Goal: Transaction & Acquisition: Obtain resource

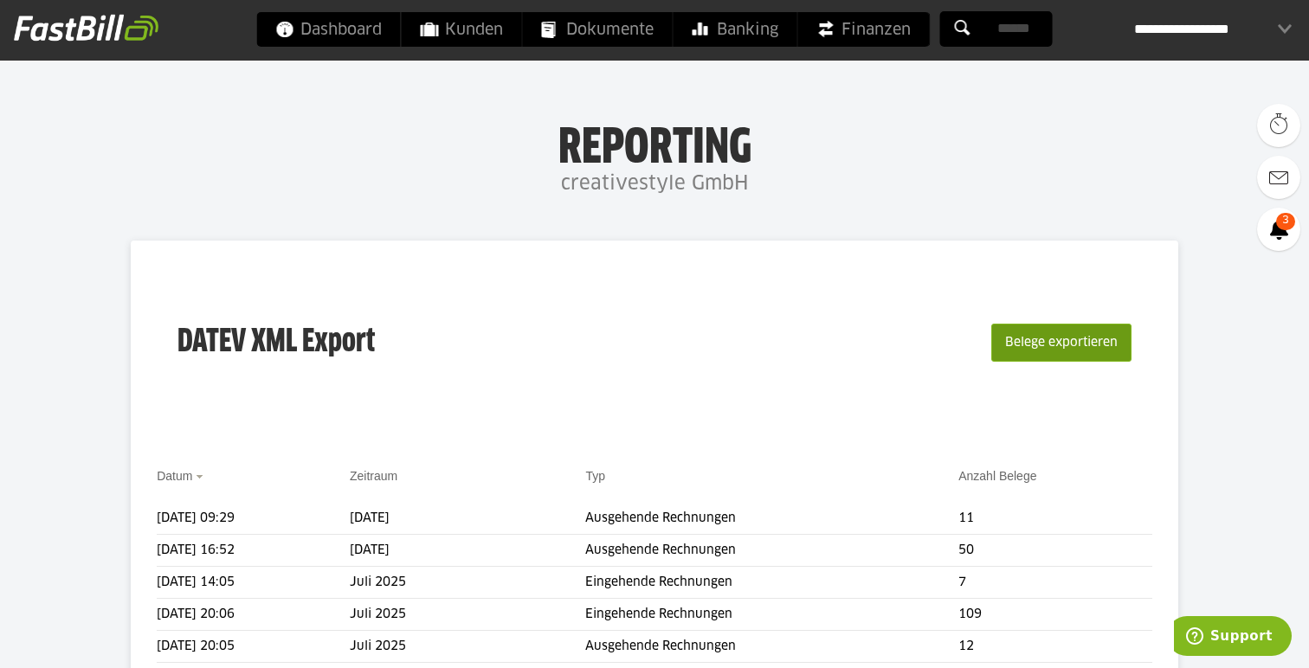
click at [1035, 344] on button "Belege exportieren" at bounding box center [1061, 343] width 140 height 38
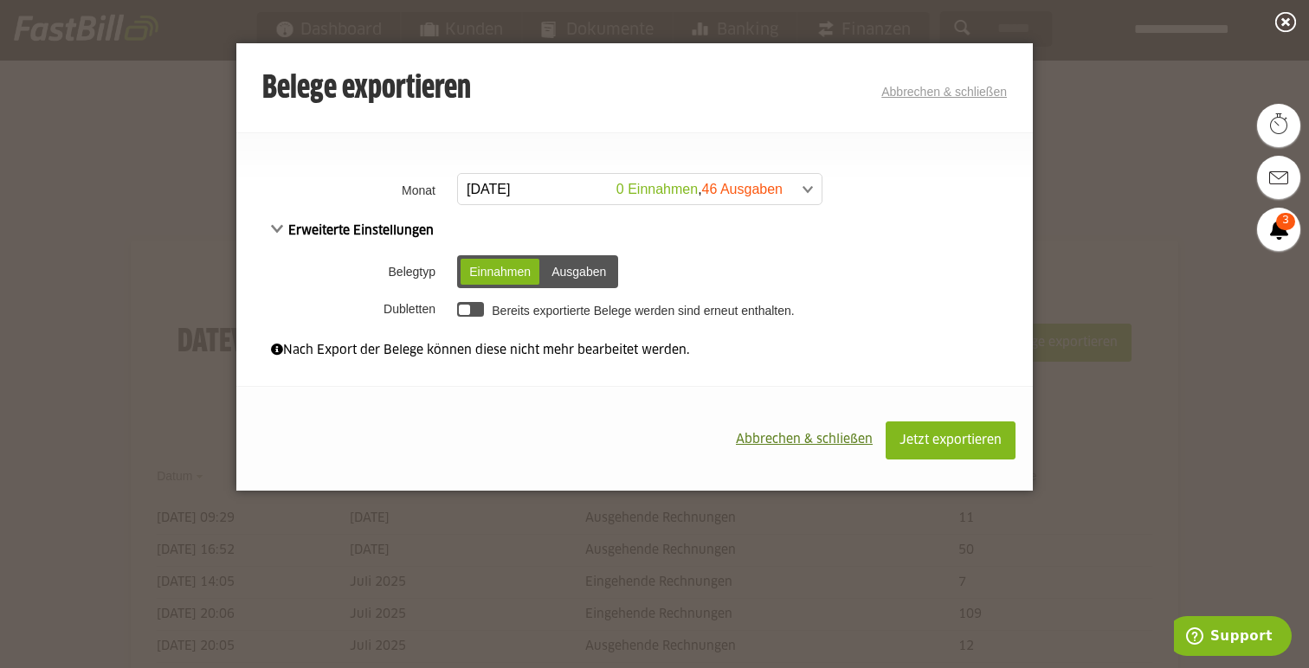
click at [583, 266] on div "Ausgaben" at bounding box center [579, 272] width 72 height 26
click at [686, 193] on span at bounding box center [631, 189] width 364 height 31
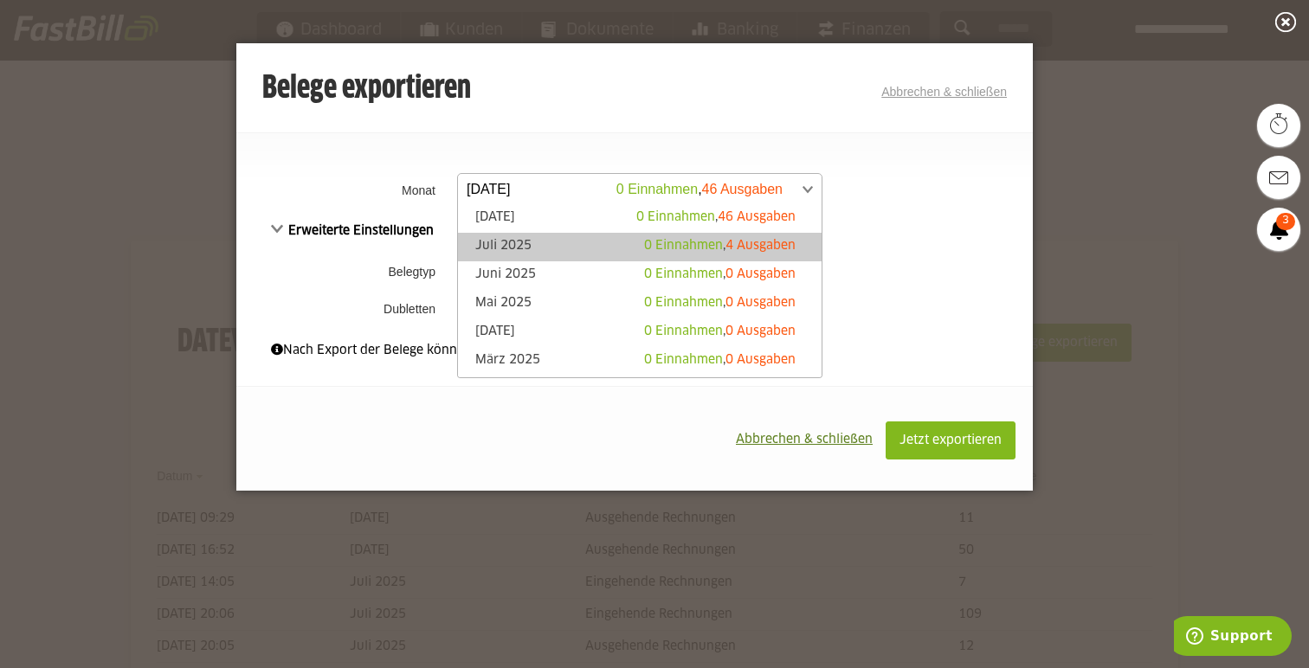
click at [687, 242] on span "0 Einnahmen" at bounding box center [683, 246] width 79 height 12
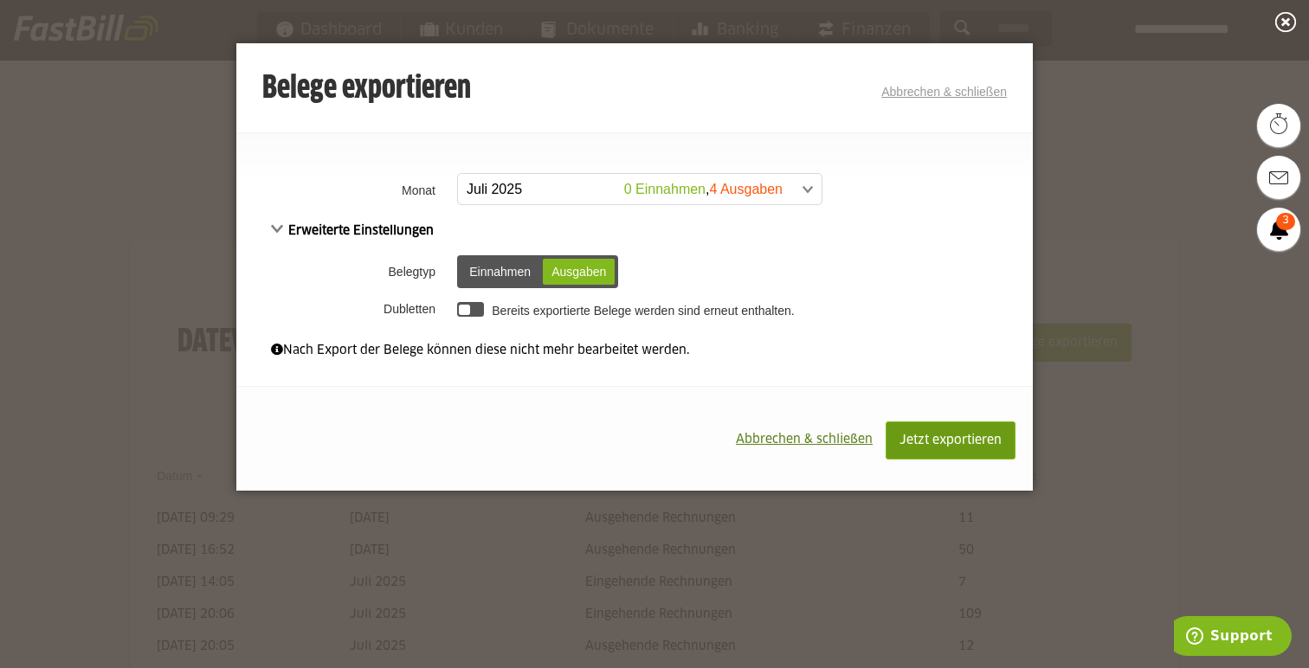
click at [940, 446] on span "Jetzt exportieren" at bounding box center [951, 441] width 102 height 12
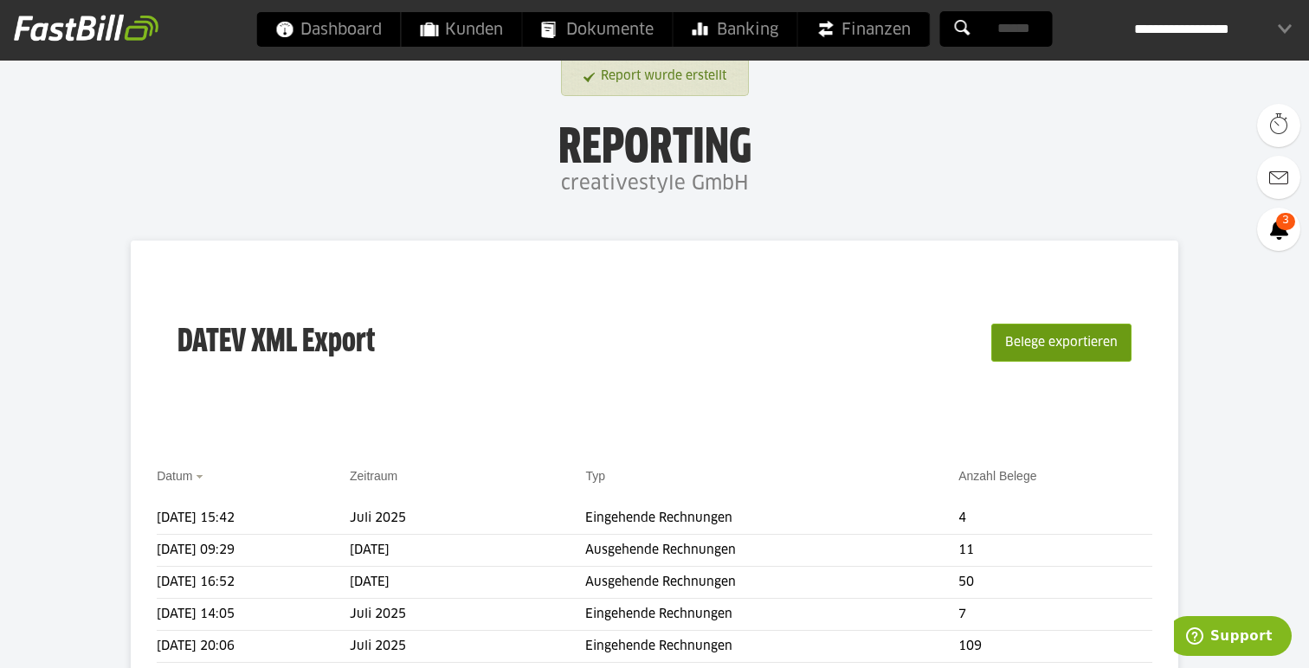
click at [1062, 346] on button "Belege exportieren" at bounding box center [1061, 343] width 140 height 38
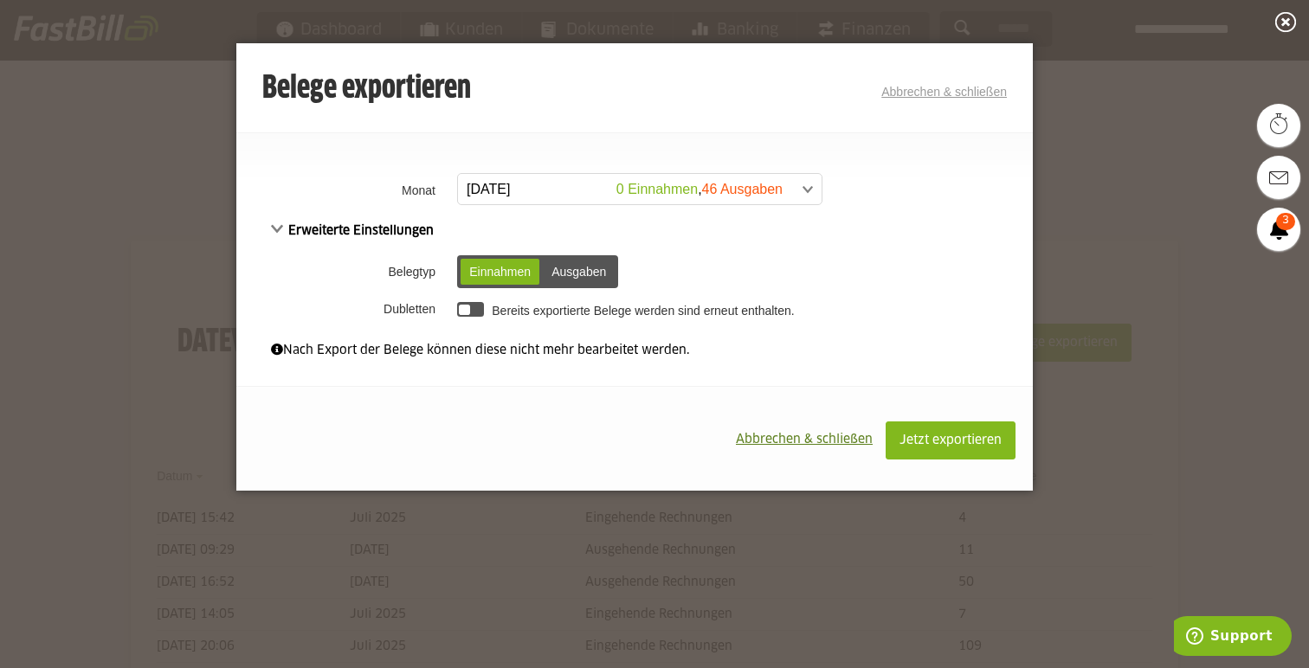
click at [585, 281] on div "Ausgaben" at bounding box center [579, 272] width 72 height 26
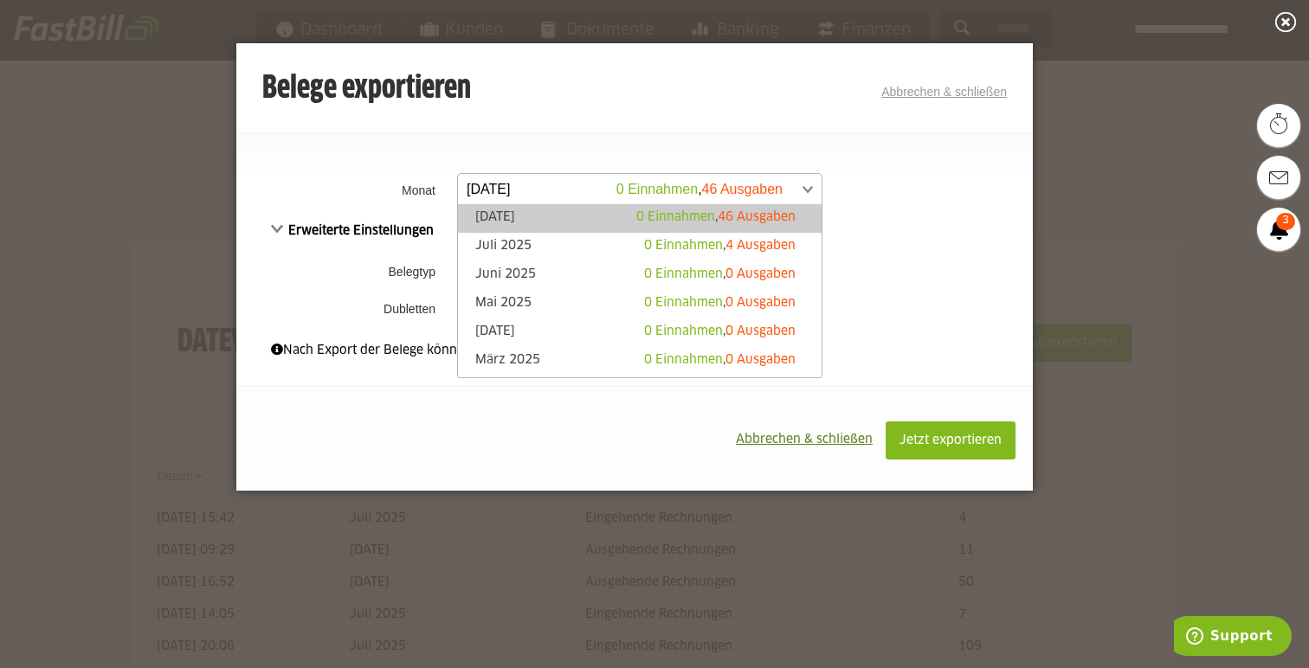
click at [743, 188] on span at bounding box center [631, 189] width 364 height 31
click at [743, 212] on span "46 Ausgaben" at bounding box center [757, 217] width 78 height 12
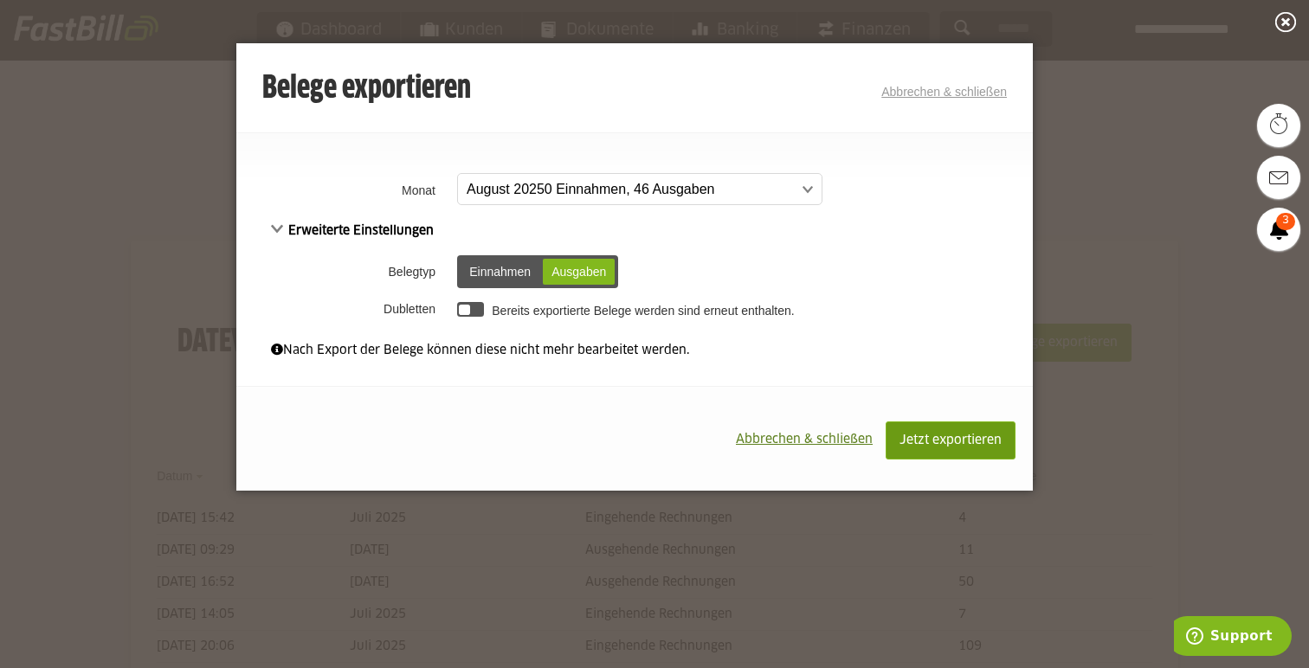
click at [978, 441] on span "Jetzt exportieren" at bounding box center [951, 441] width 102 height 12
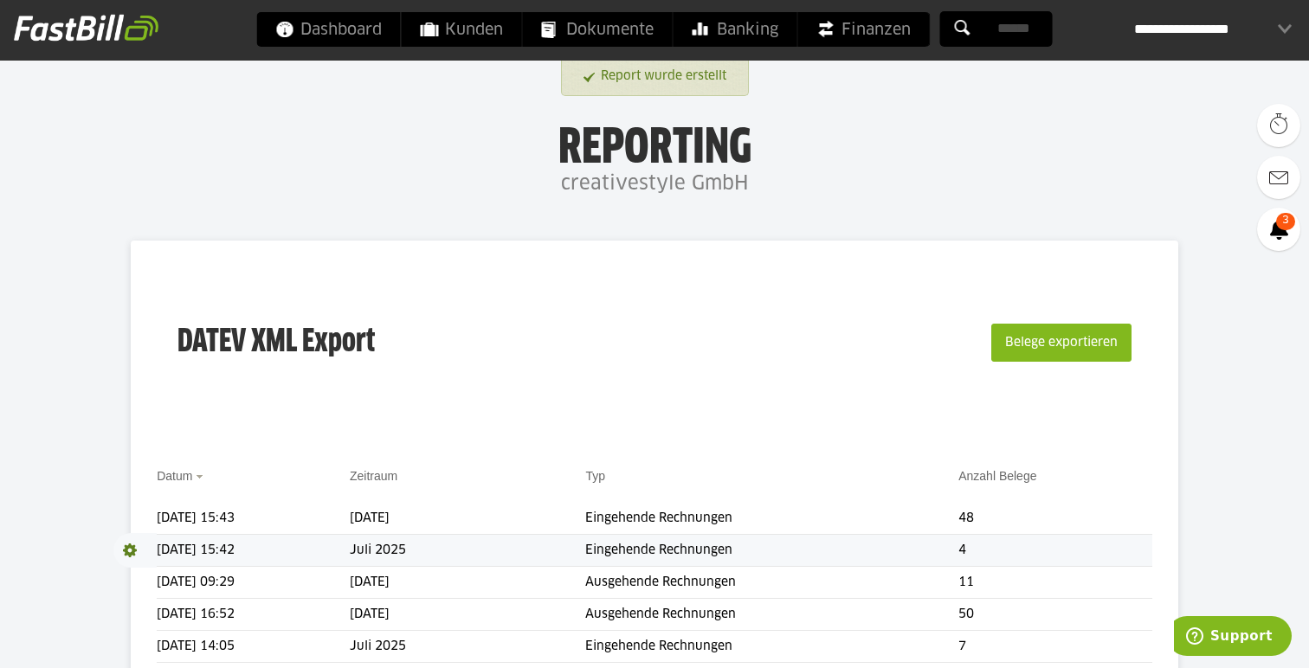
click at [134, 545] on span at bounding box center [134, 550] width 43 height 35
click at [140, 573] on link "Download" at bounding box center [159, 574] width 93 height 20
click at [133, 514] on span at bounding box center [134, 518] width 43 height 35
click at [139, 541] on link "Download" at bounding box center [159, 542] width 93 height 20
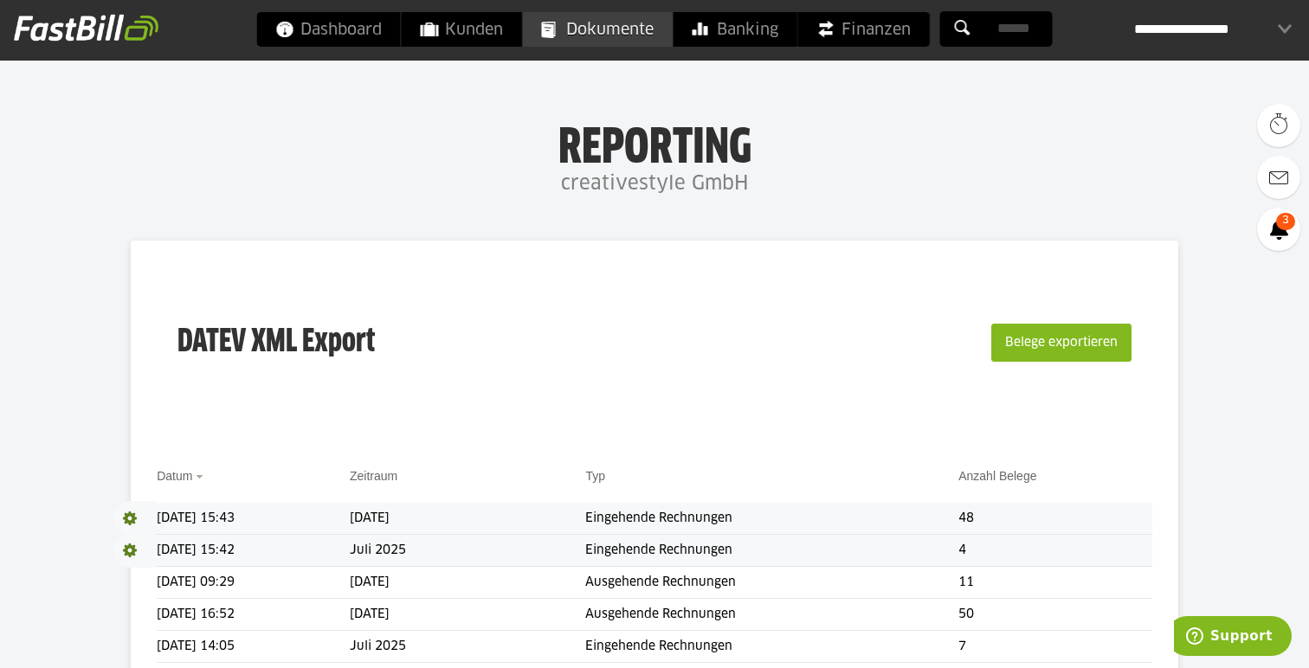
click at [637, 35] on span "Dokumente" at bounding box center [598, 29] width 112 height 35
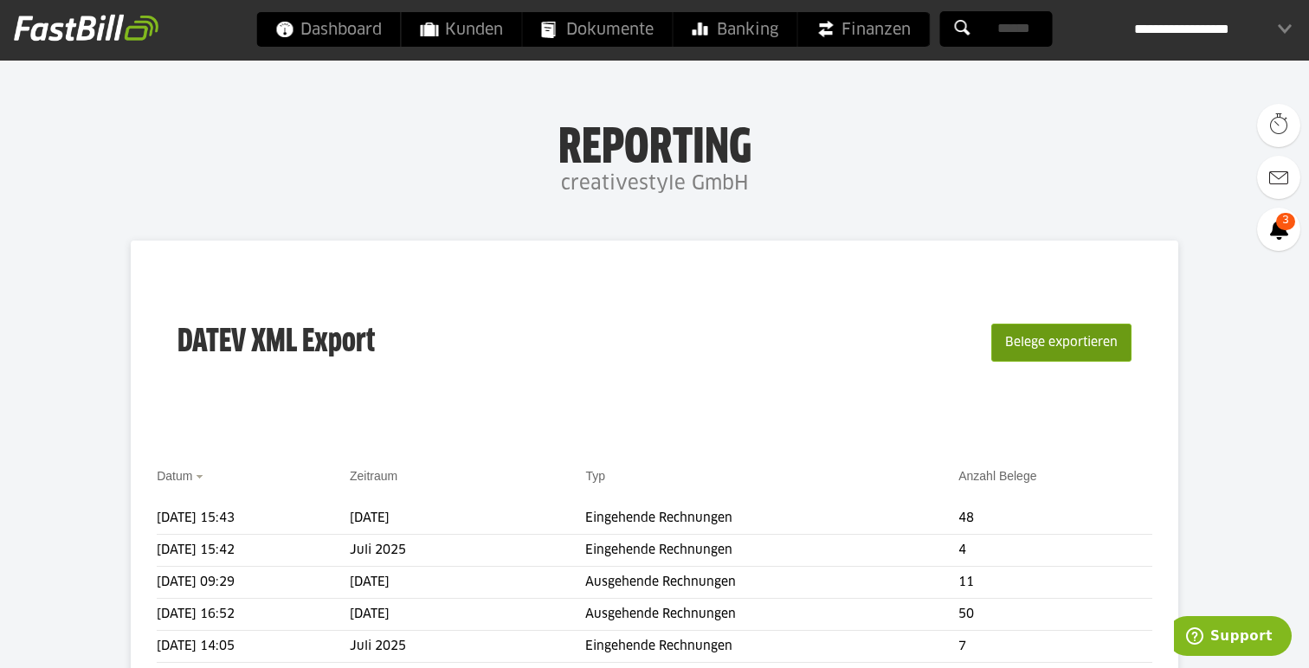
click at [1049, 340] on button "Belege exportieren" at bounding box center [1061, 343] width 140 height 38
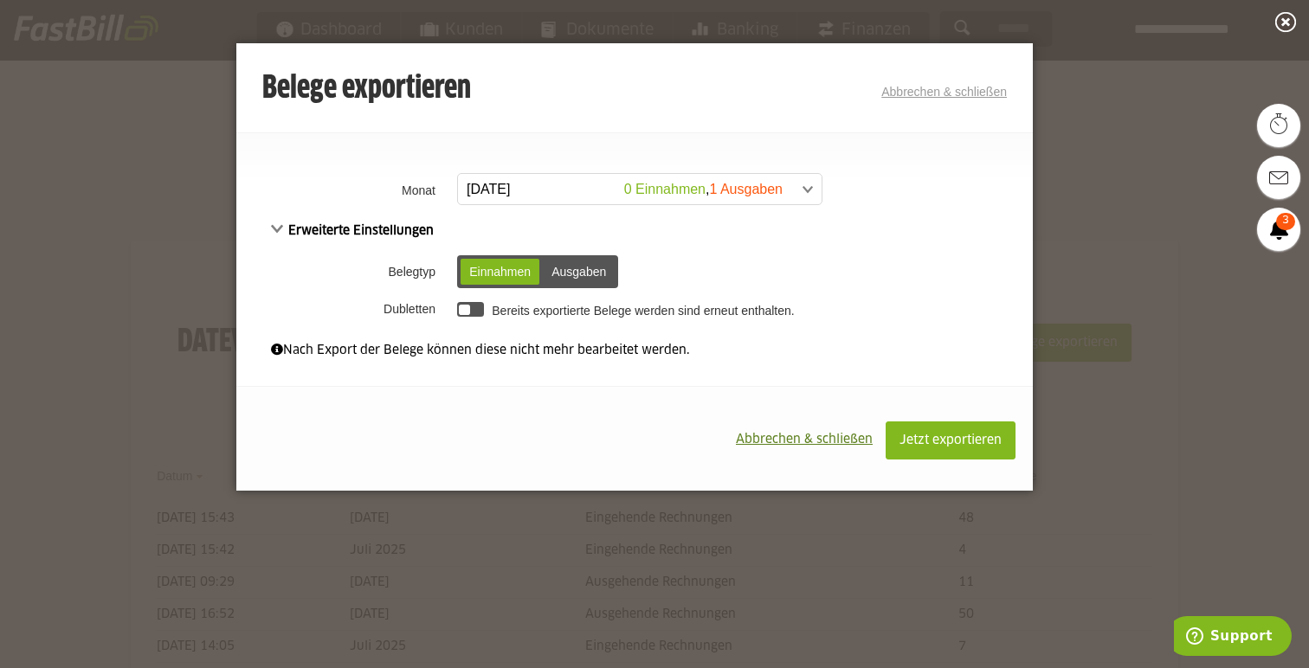
click at [590, 274] on div "Ausgaben" at bounding box center [579, 272] width 72 height 26
click at [931, 440] on span "Jetzt exportieren" at bounding box center [951, 441] width 102 height 12
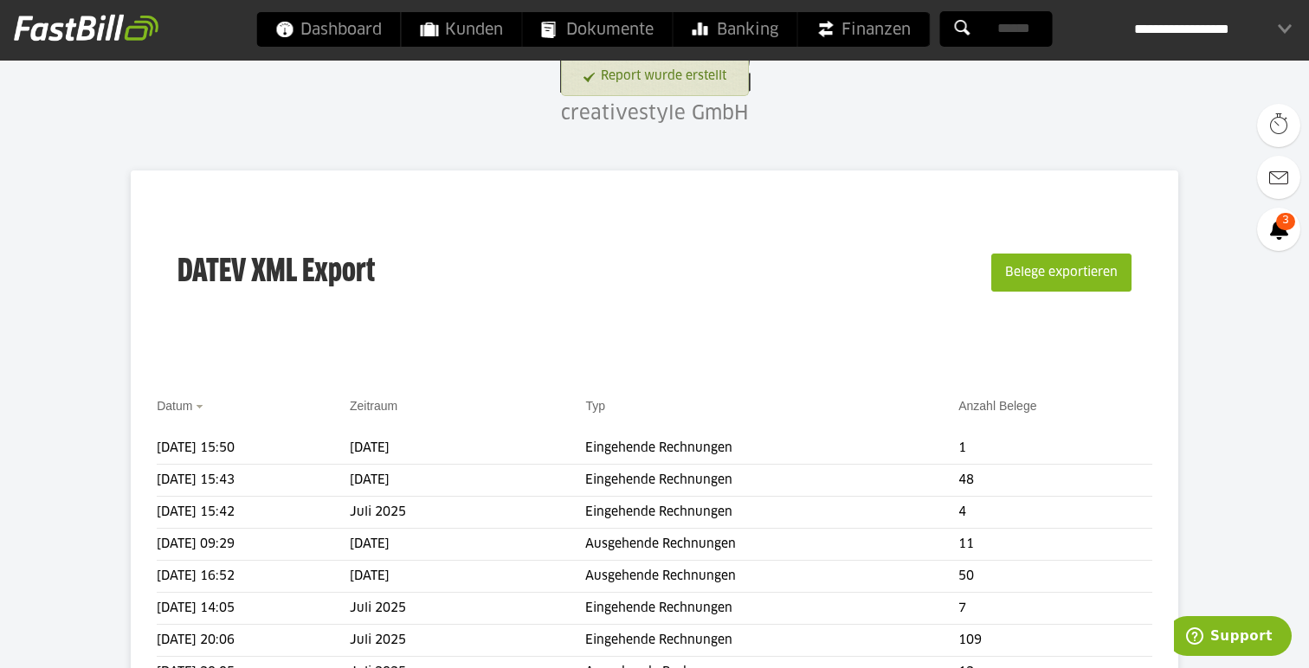
scroll to position [89, 0]
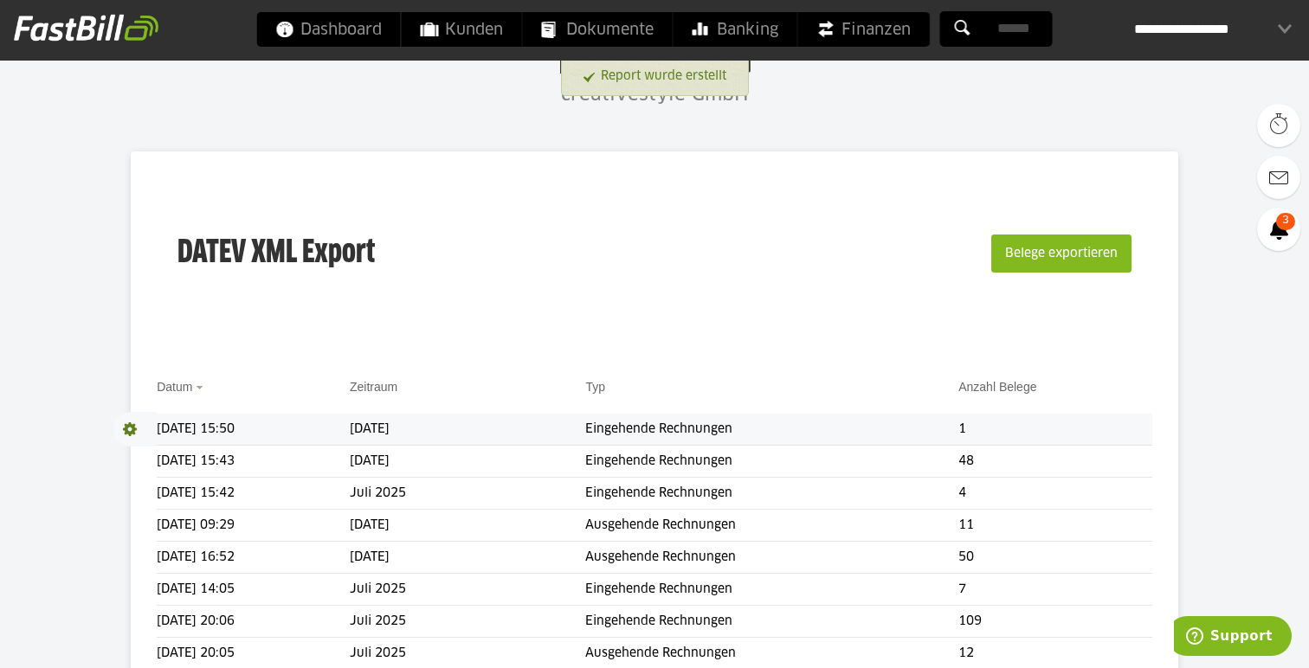
click at [134, 427] on span at bounding box center [134, 429] width 43 height 35
click at [138, 450] on link "Download" at bounding box center [159, 452] width 93 height 20
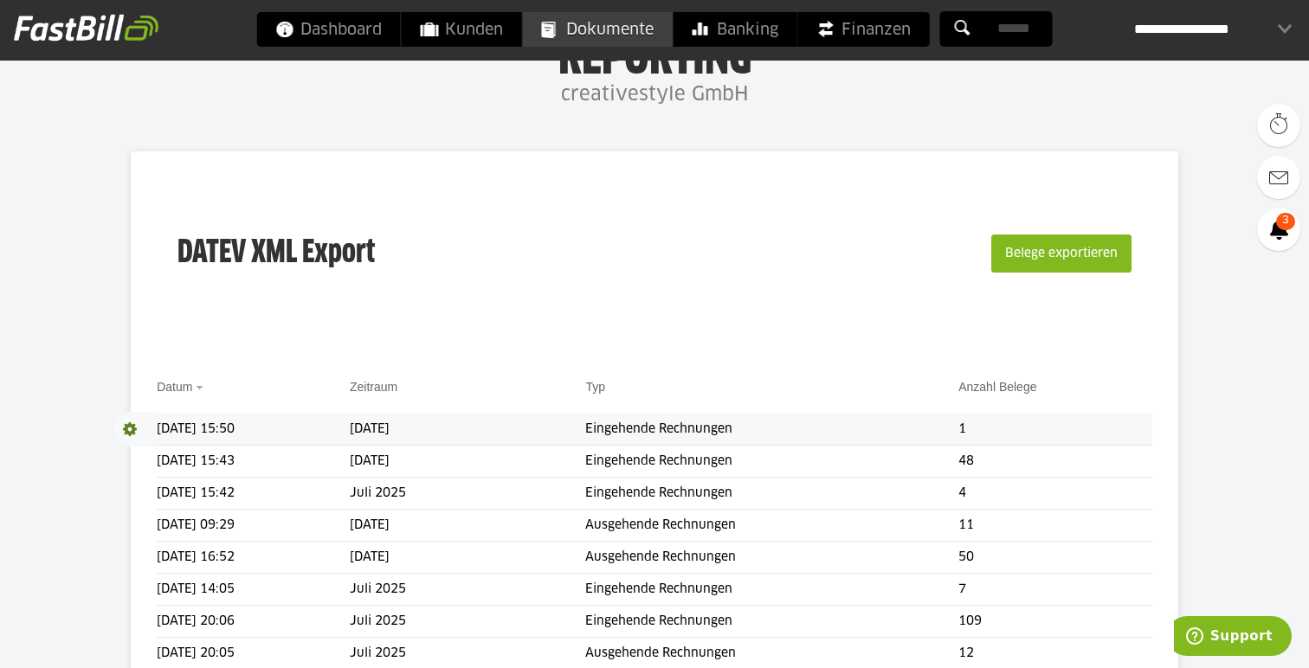
click at [632, 35] on span "Dokumente" at bounding box center [598, 29] width 112 height 35
